Goal: Complete application form

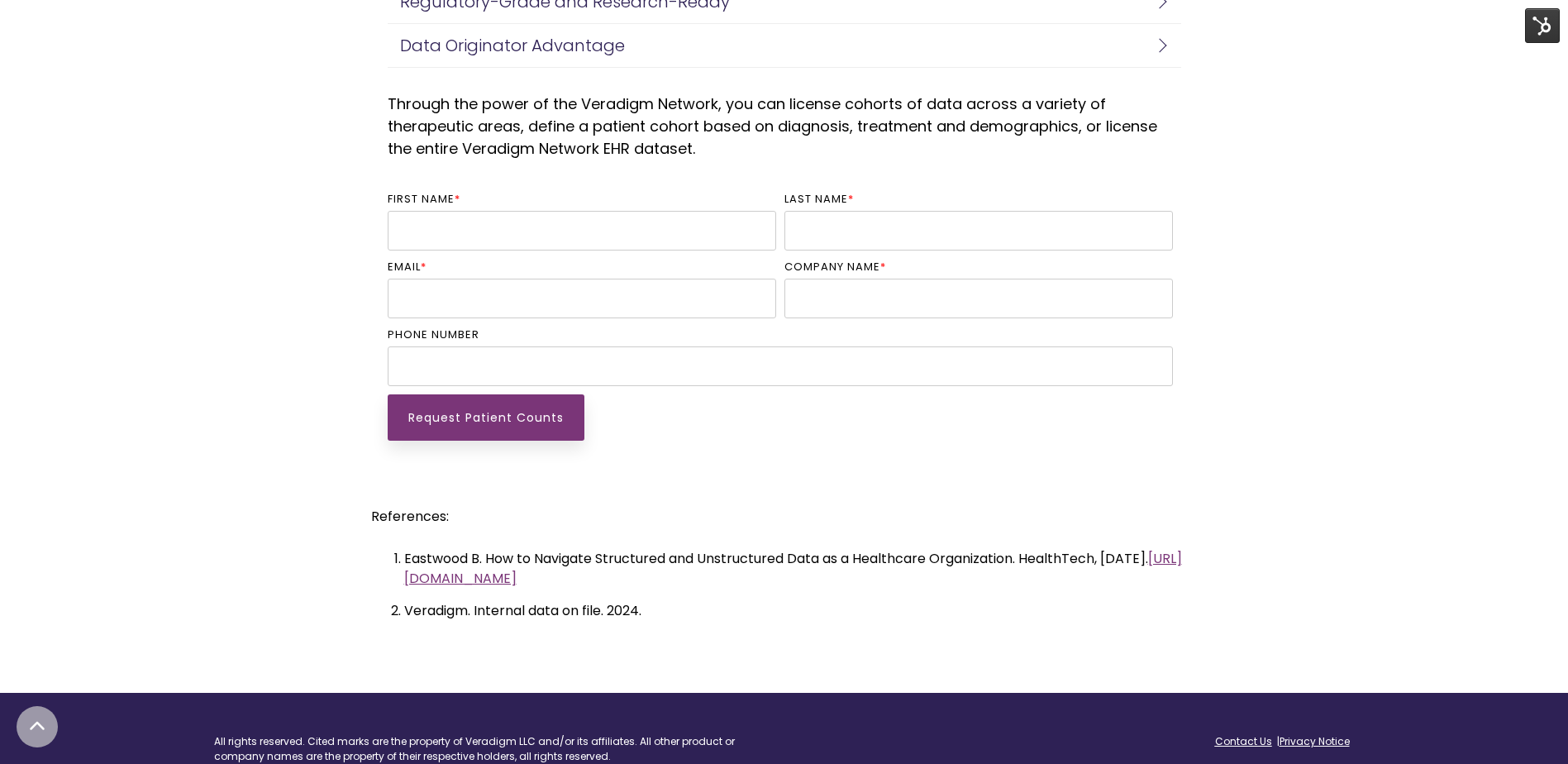
scroll to position [3803, 0]
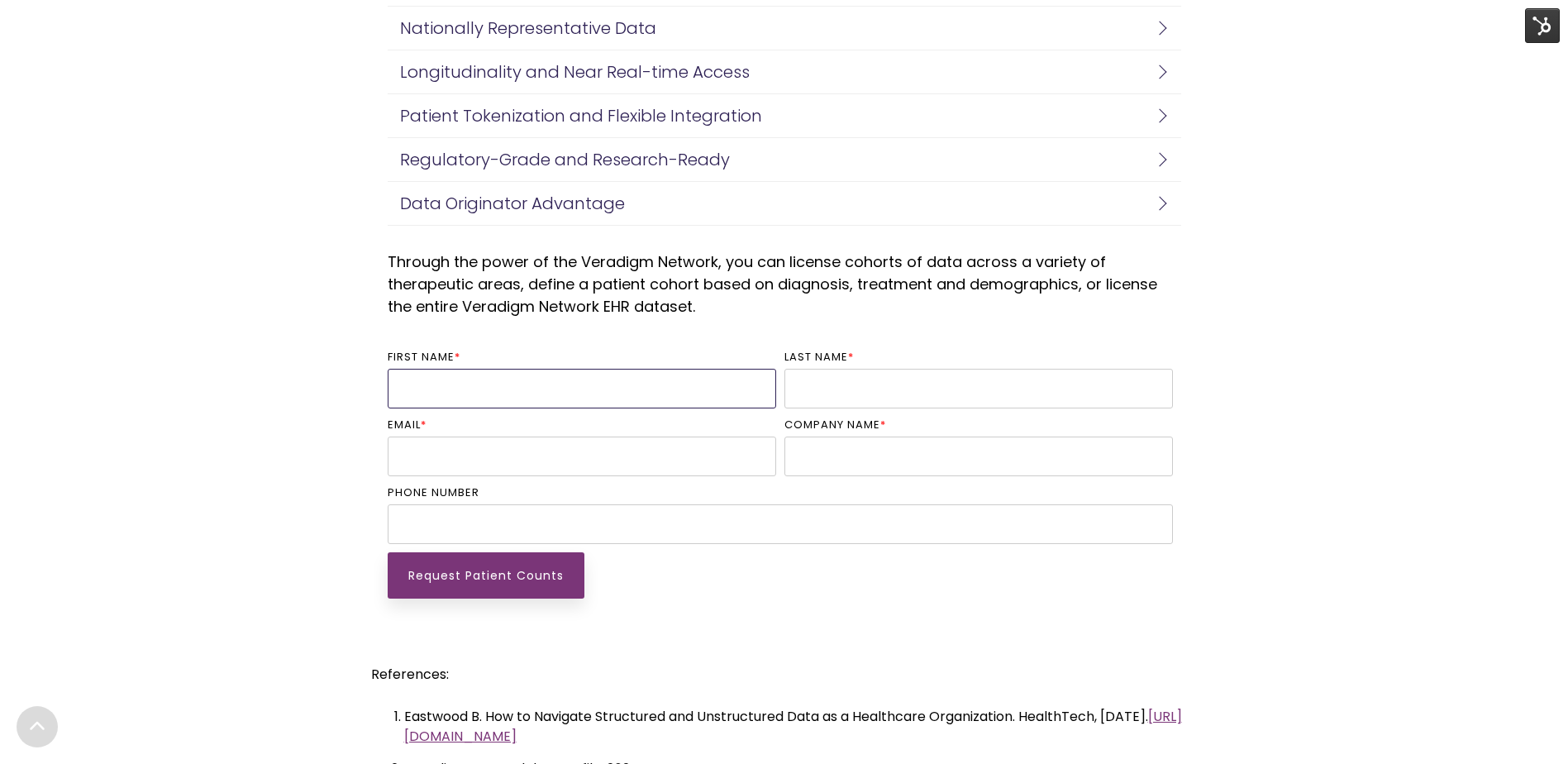
click at [627, 399] on input "First name *" at bounding box center [581, 388] width 388 height 39
type input "[PERSON_NAME]"
type input "[PERSON_NAME][EMAIL_ADDRESS][PERSON_NAME][DOMAIN_NAME]"
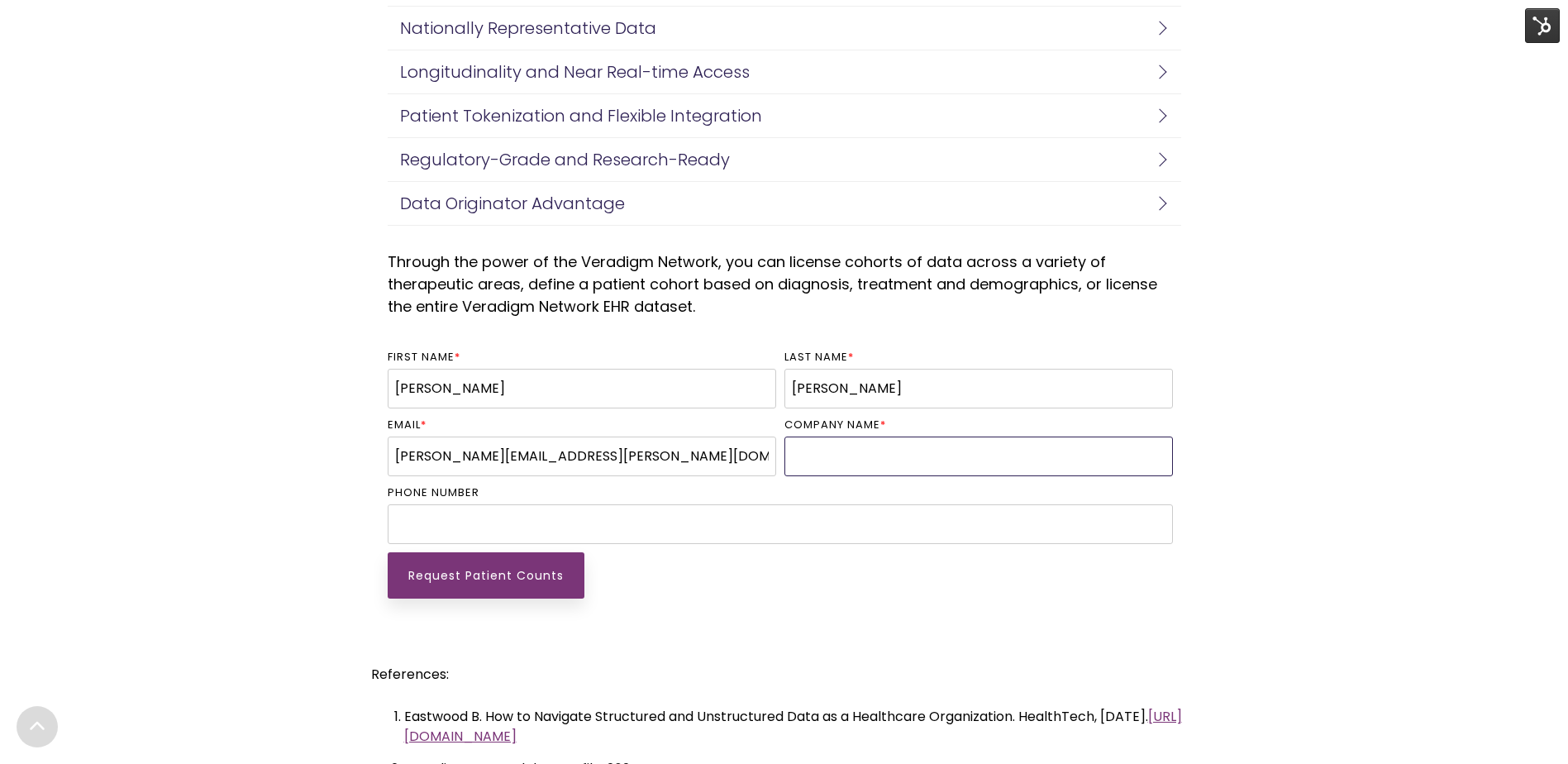
type input "Veradigm"
click at [511, 527] on input "16174622023" at bounding box center [779, 523] width 785 height 39
type input "4365476576"
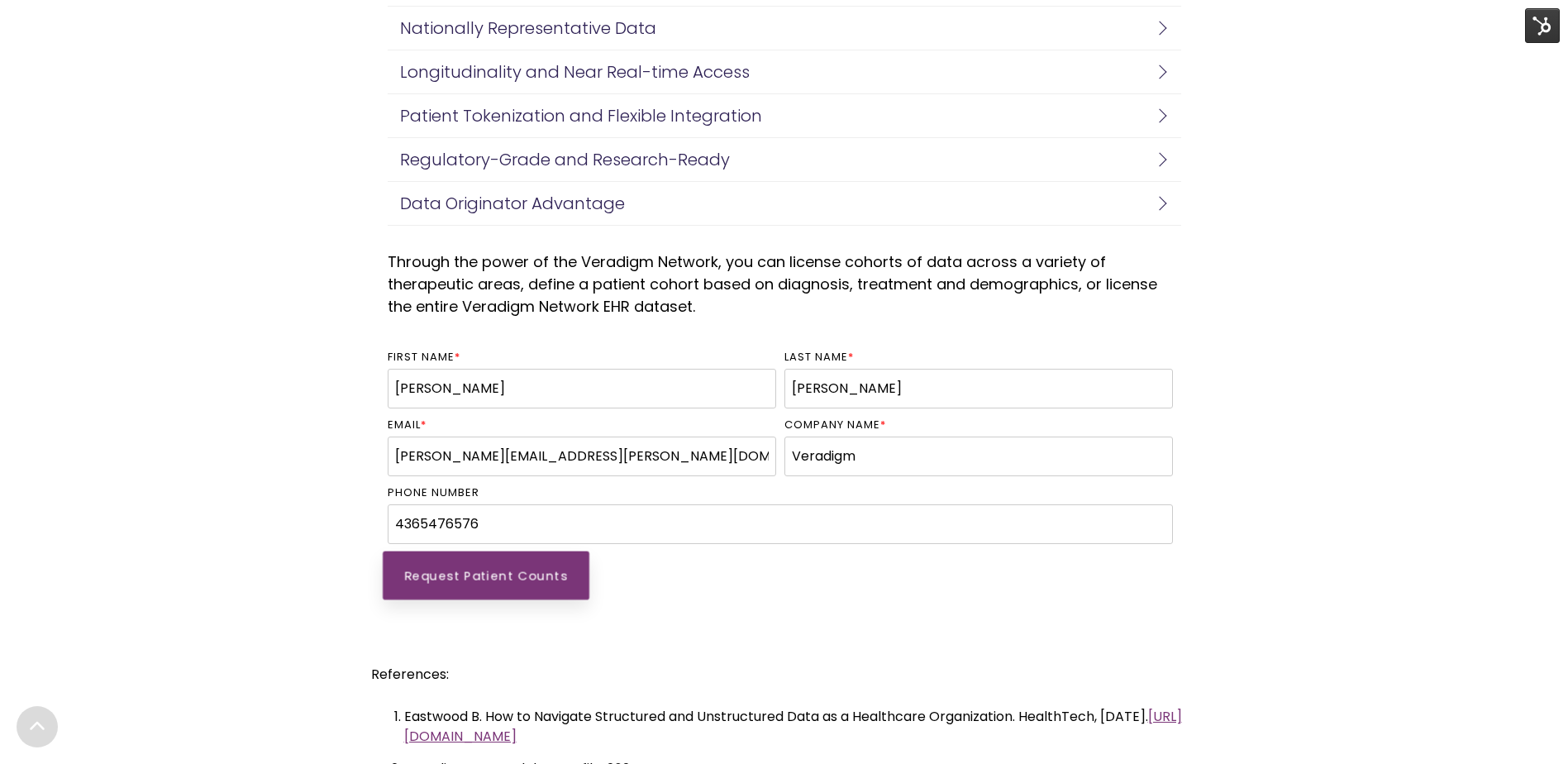
click at [516, 560] on input "Request Patient Counts" at bounding box center [486, 575] width 207 height 49
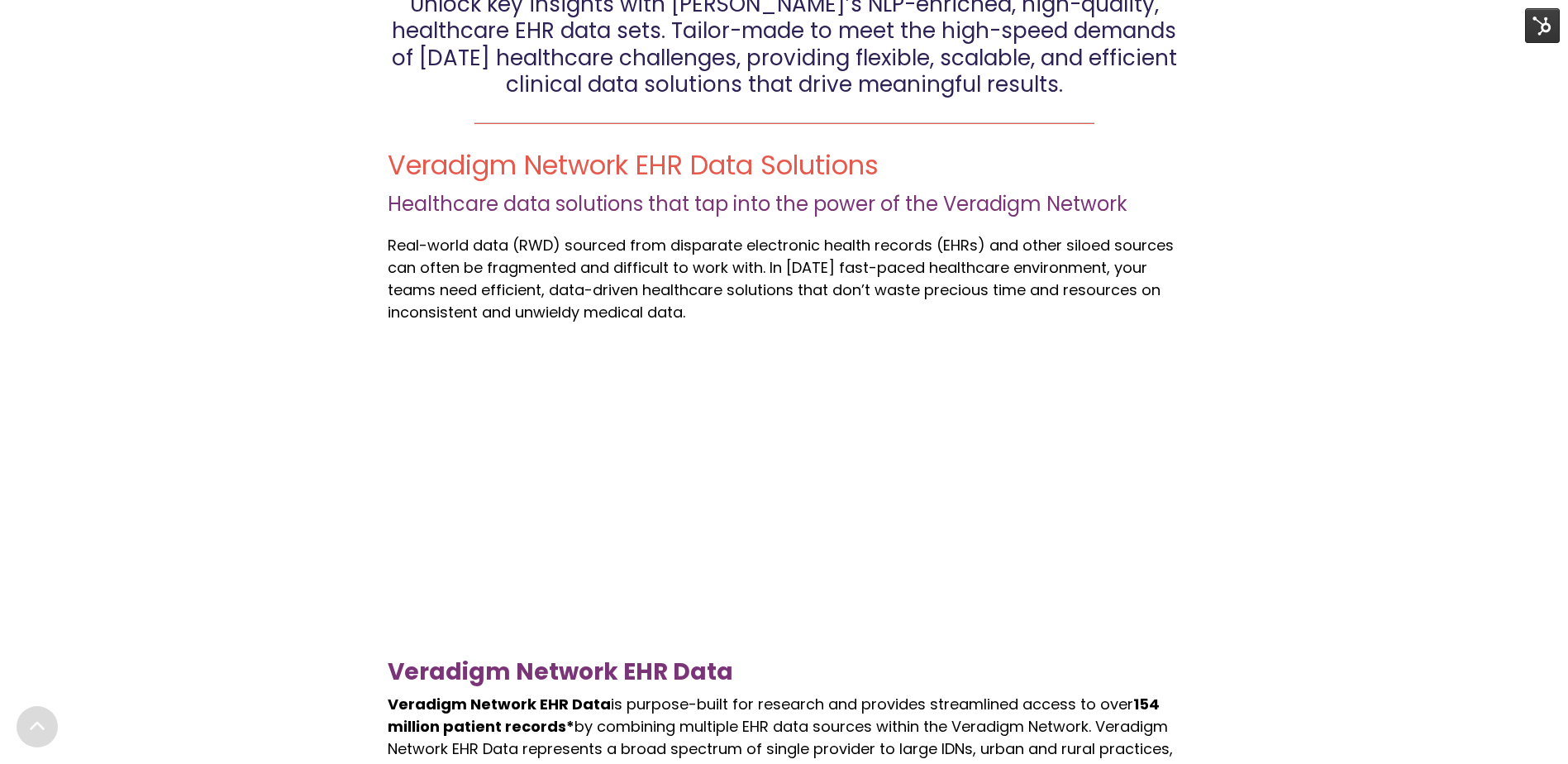
scroll to position [579, 0]
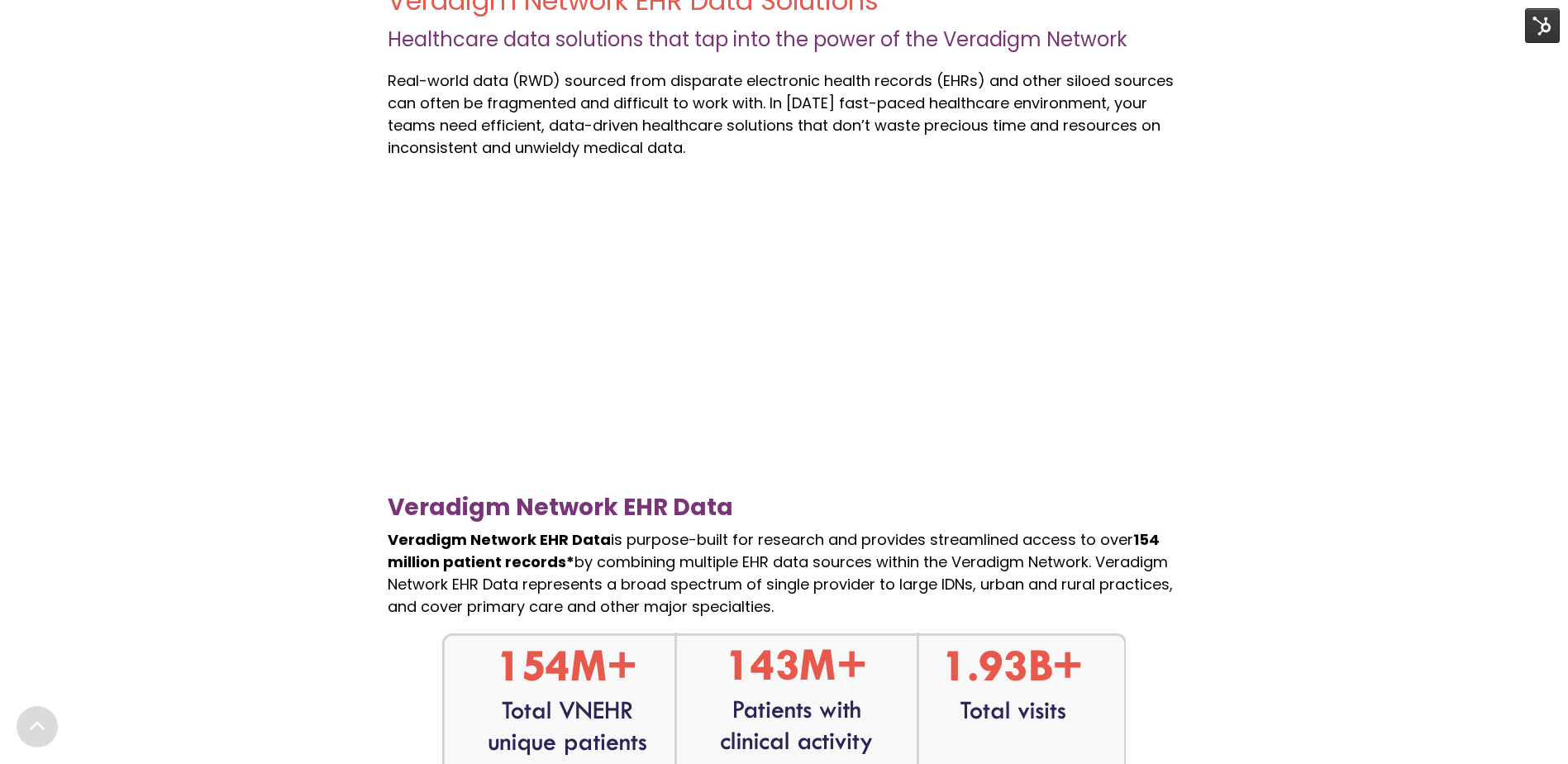
click at [1263, 333] on div "Veradigm Network EHR Data Veradigm Network EHR Data is purpose-built for resear…" at bounding box center [784, 591] width 1568 height 819
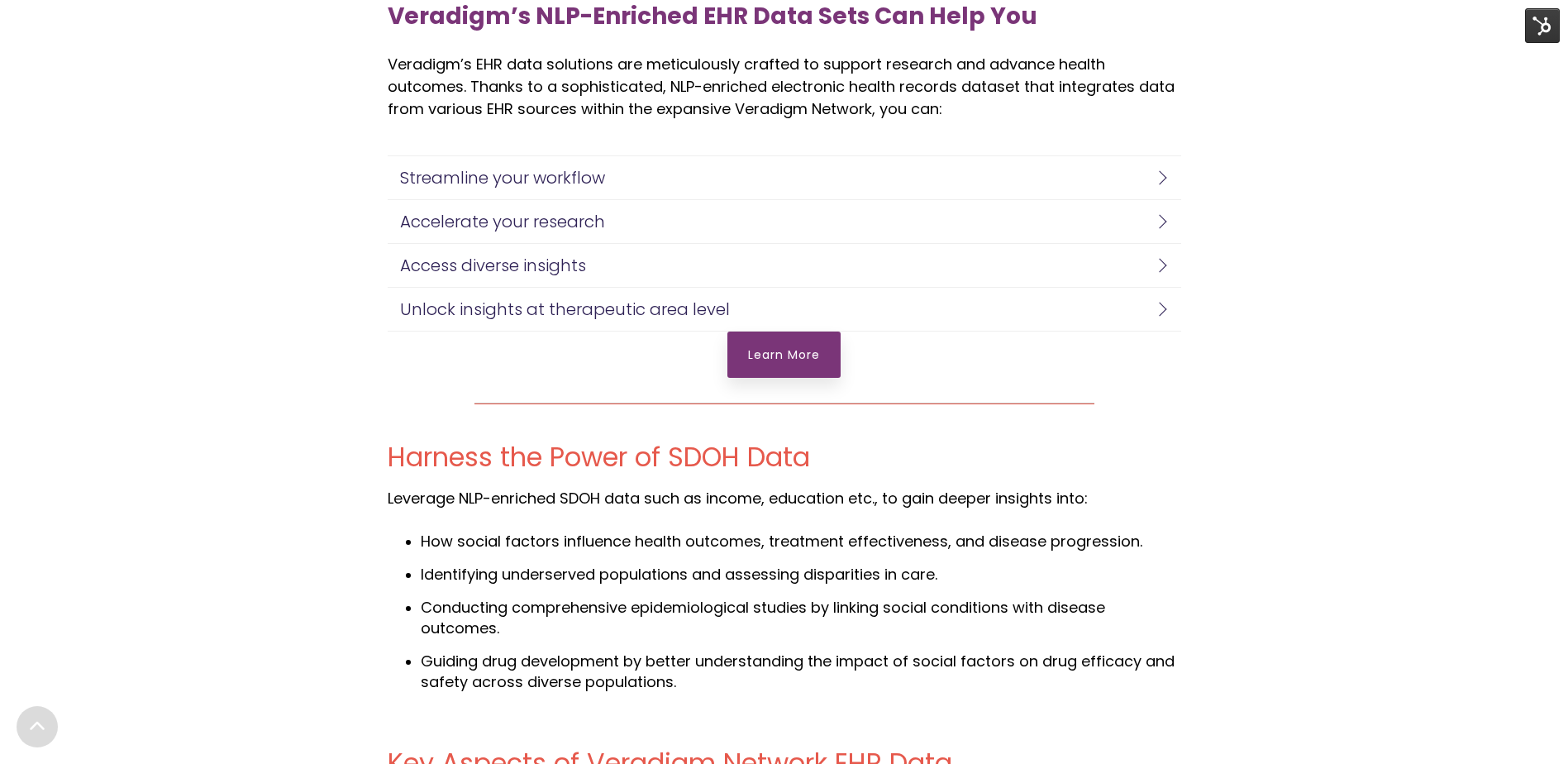
scroll to position [2894, 0]
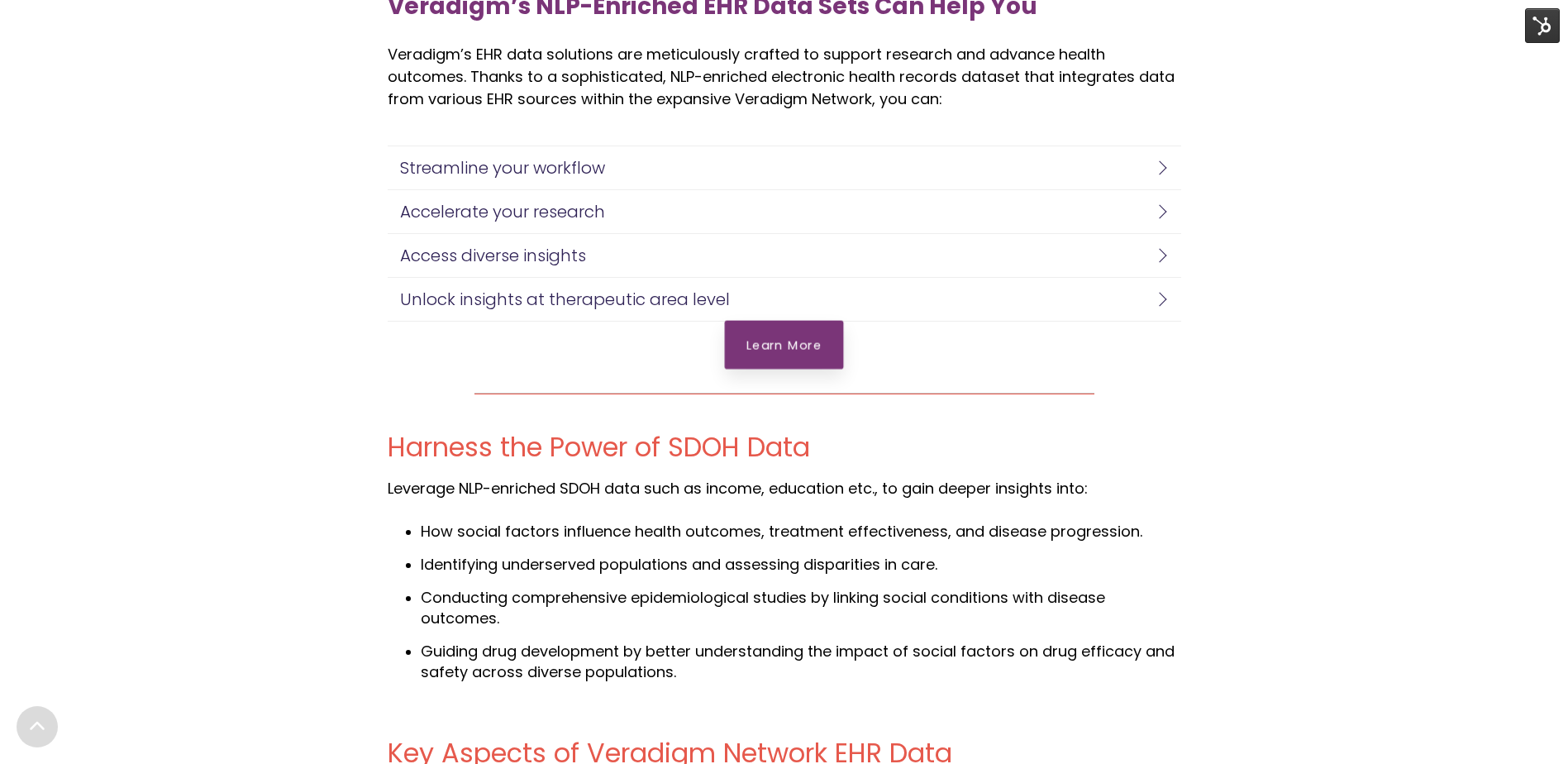
click at [774, 350] on link "Learn More" at bounding box center [785, 344] width 119 height 49
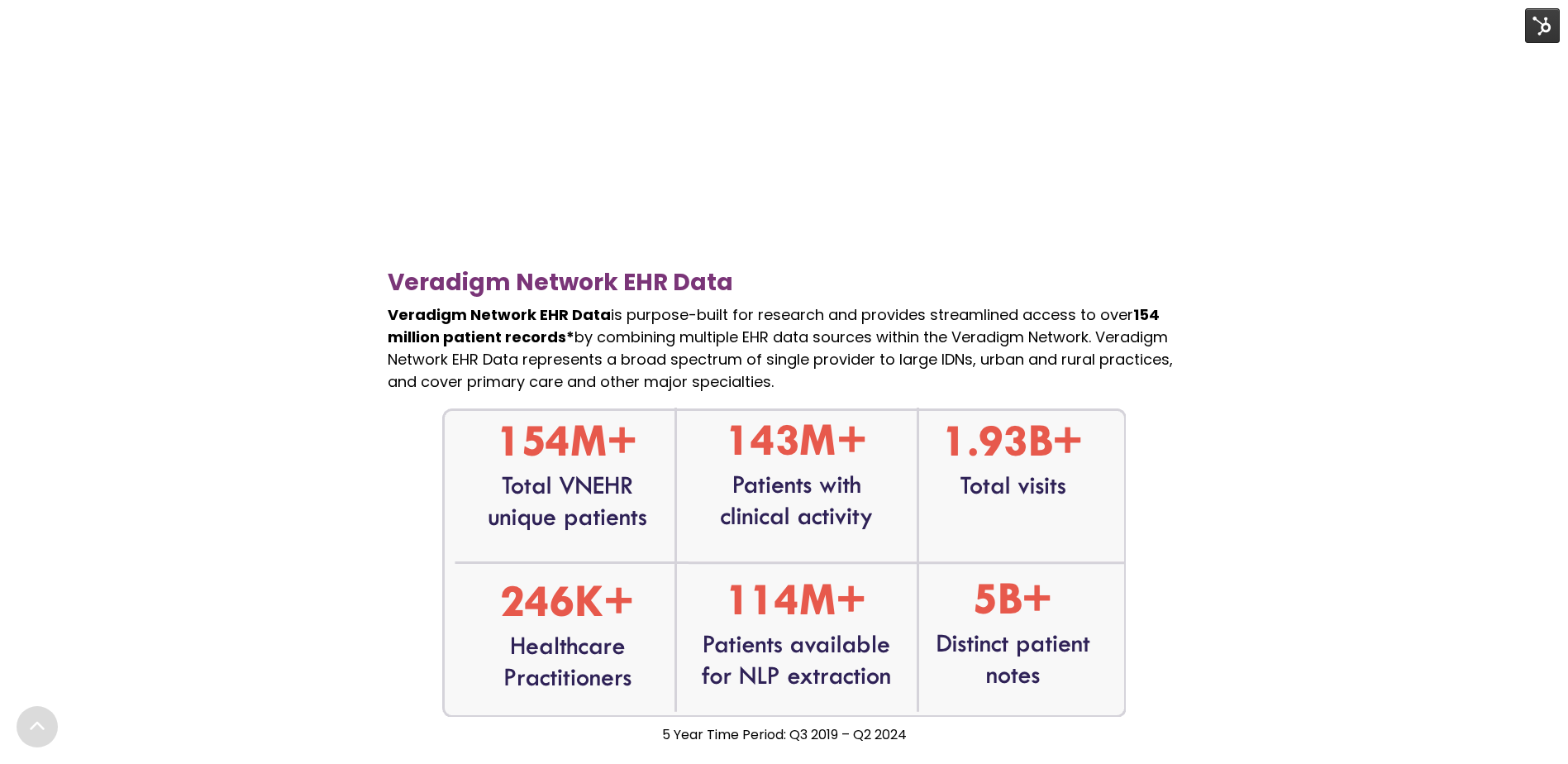
scroll to position [826, 0]
